Goal: Find specific page/section: Find specific page/section

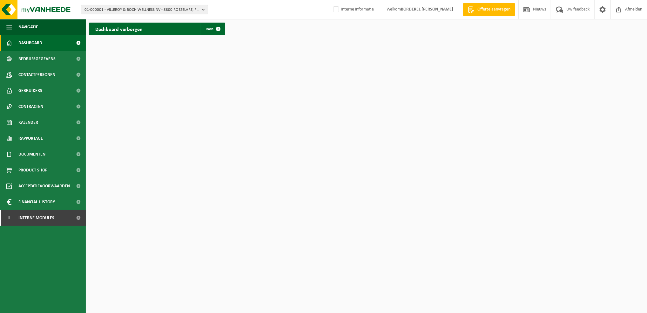
click at [105, 6] on span "01-000001 - VILLEROY & BOCH WELLNESS NV - 8800 ROESELARE, POPULIERSTRAAT 1" at bounding box center [142, 10] width 115 height 10
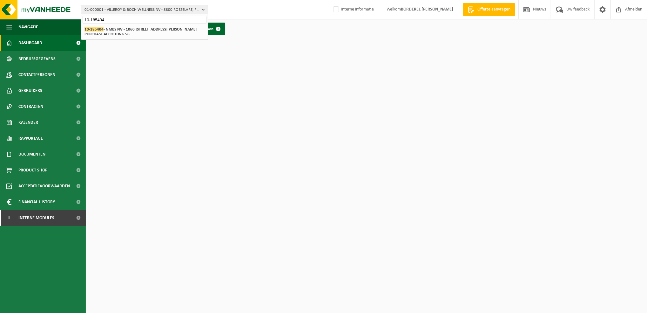
type input "10-185404"
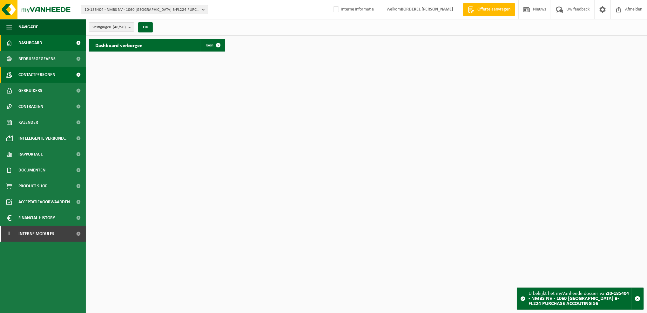
click at [20, 71] on span "Contactpersonen" at bounding box center [36, 75] width 37 height 16
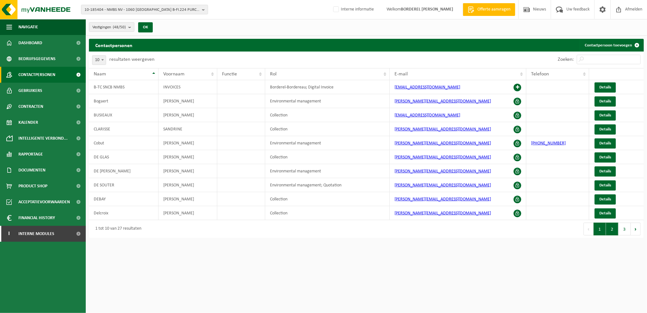
click at [612, 234] on button "2" at bounding box center [612, 228] width 12 height 13
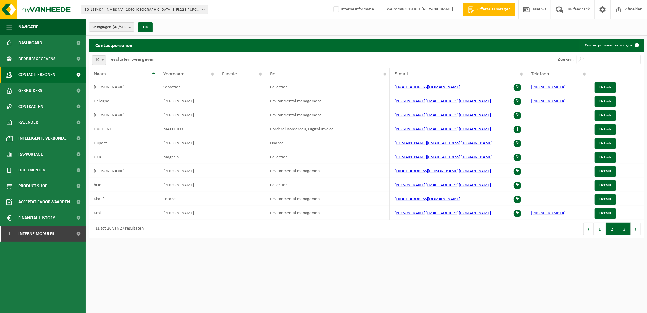
click at [628, 229] on button "3" at bounding box center [625, 228] width 12 height 13
